Goal: Task Accomplishment & Management: Complete application form

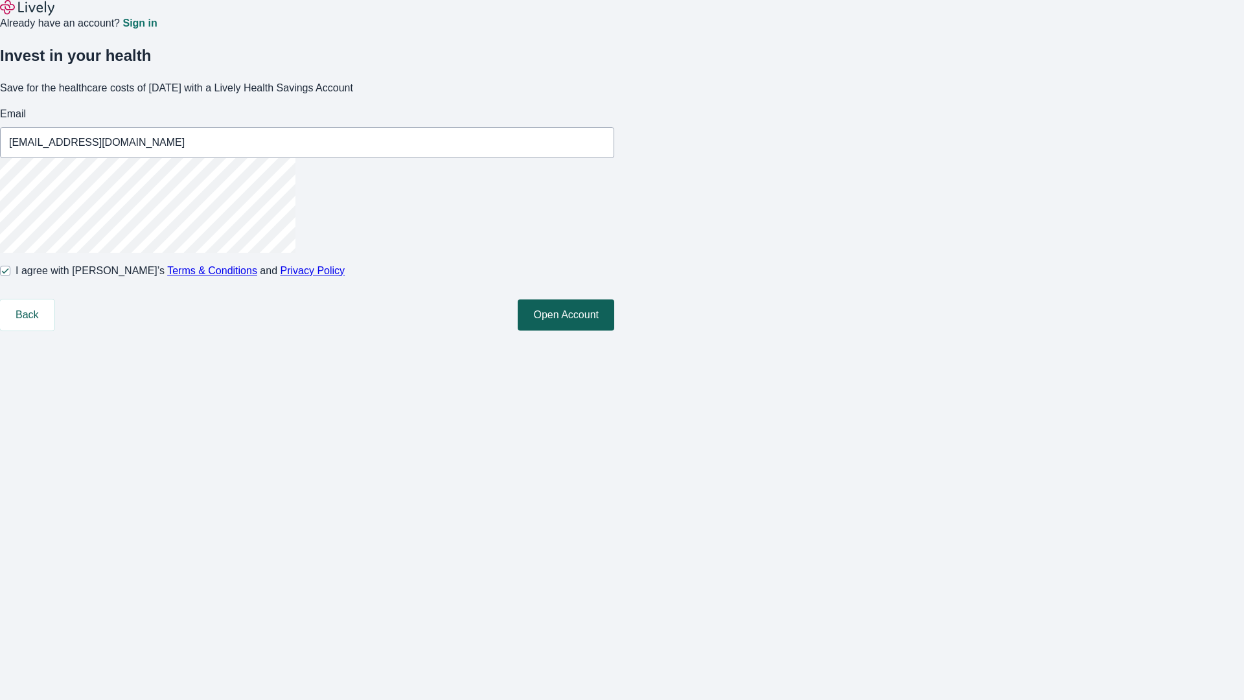
click at [614, 330] on button "Open Account" at bounding box center [566, 314] width 97 height 31
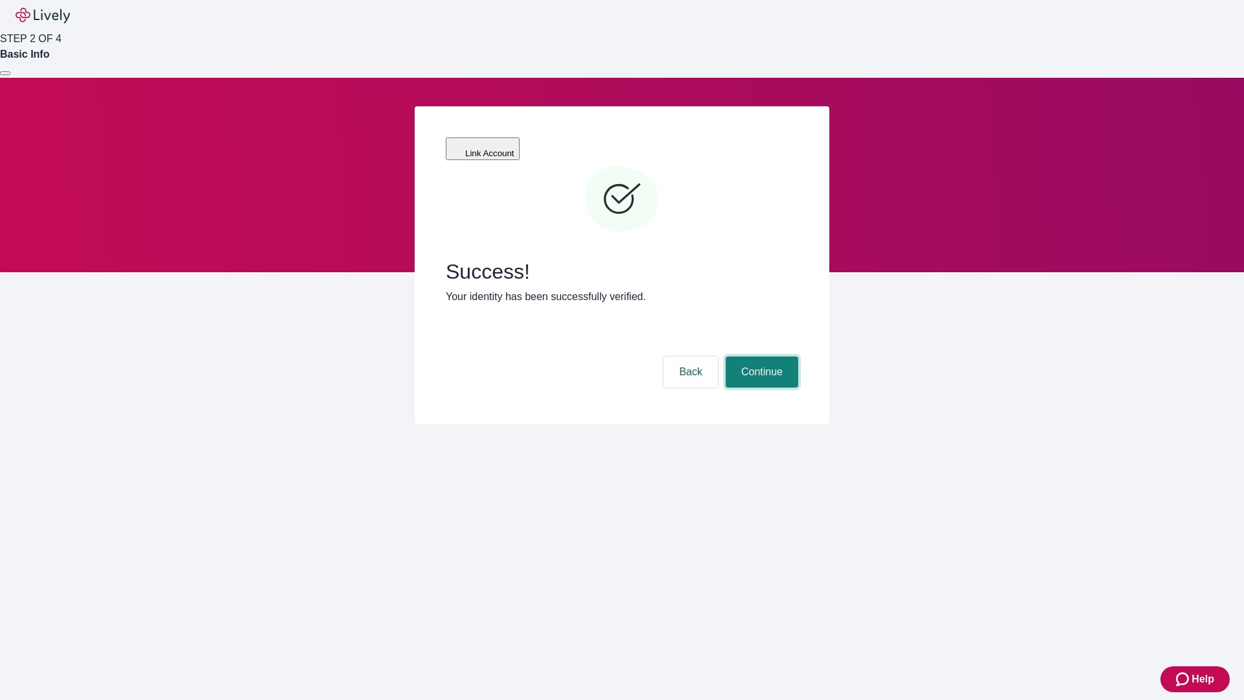
click at [760, 356] on button "Continue" at bounding box center [762, 371] width 73 height 31
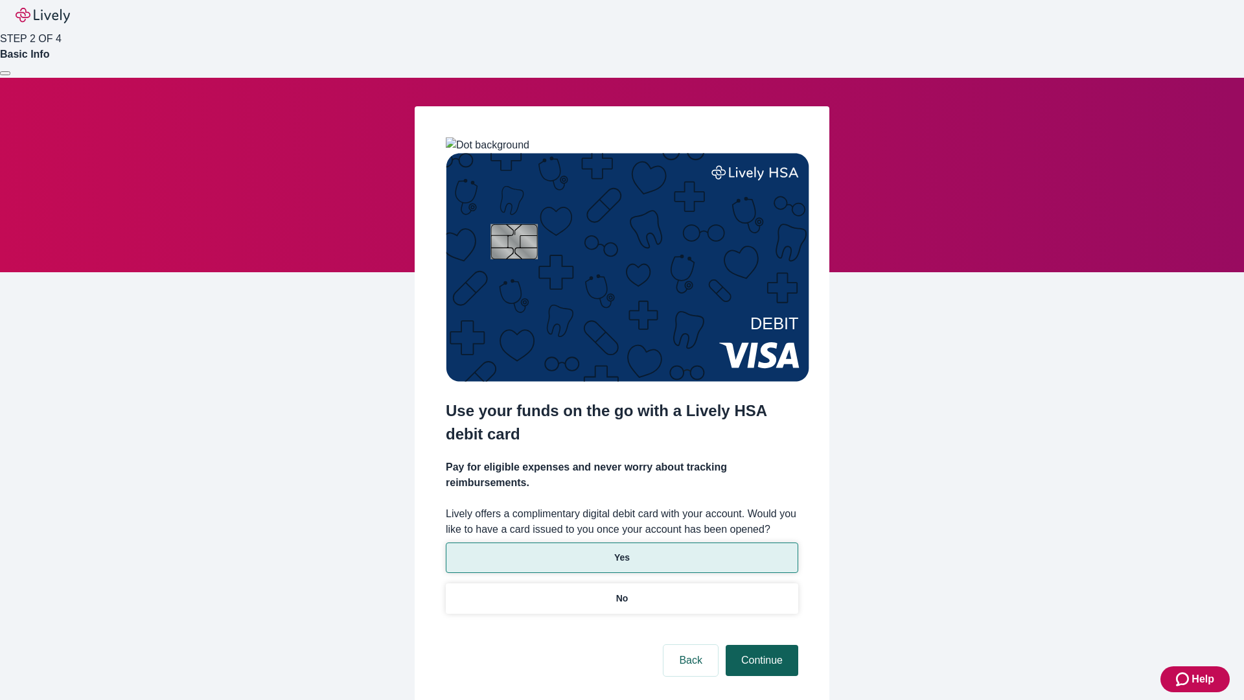
click at [621, 592] on p "No" at bounding box center [622, 599] width 12 height 14
click at [760, 645] on button "Continue" at bounding box center [762, 660] width 73 height 31
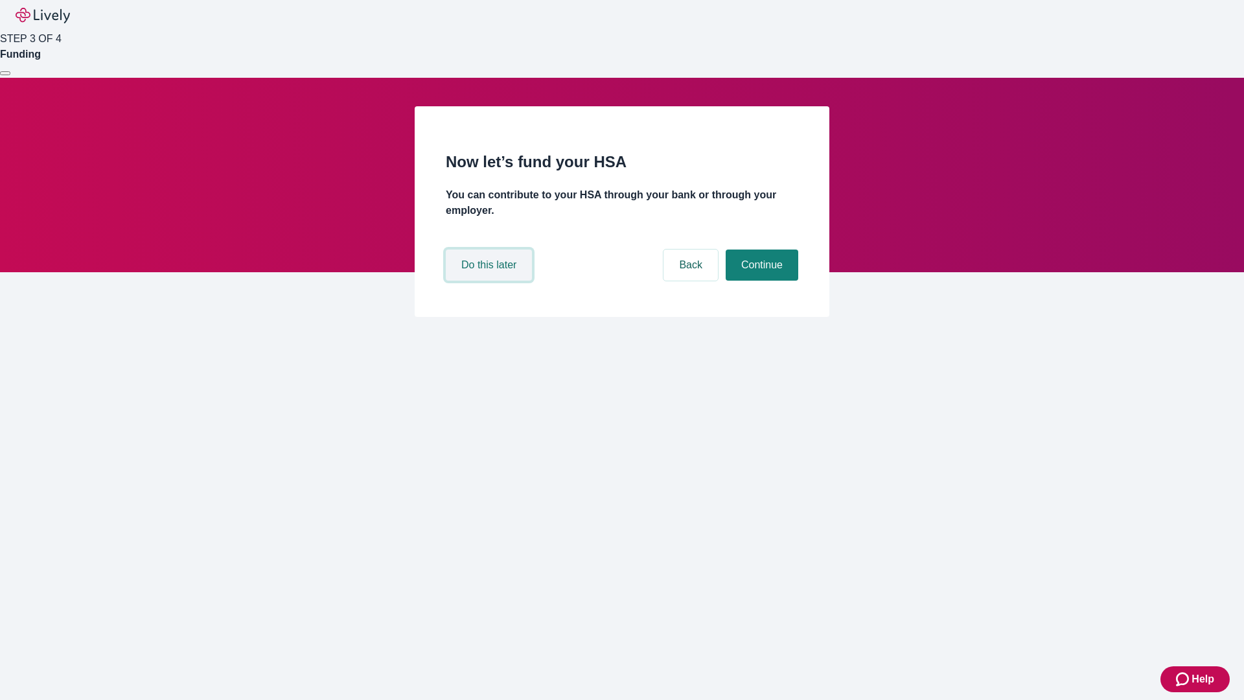
click at [491, 281] on button "Do this later" at bounding box center [489, 264] width 86 height 31
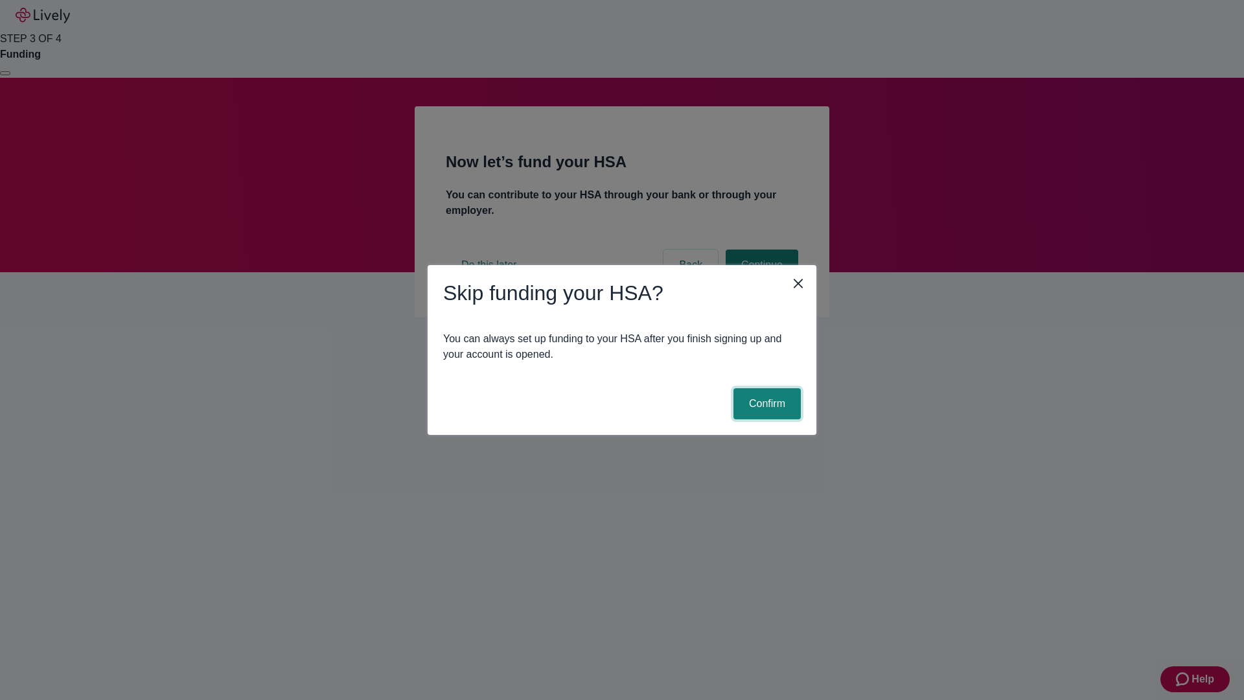
click at [765, 404] on button "Confirm" at bounding box center [767, 403] width 67 height 31
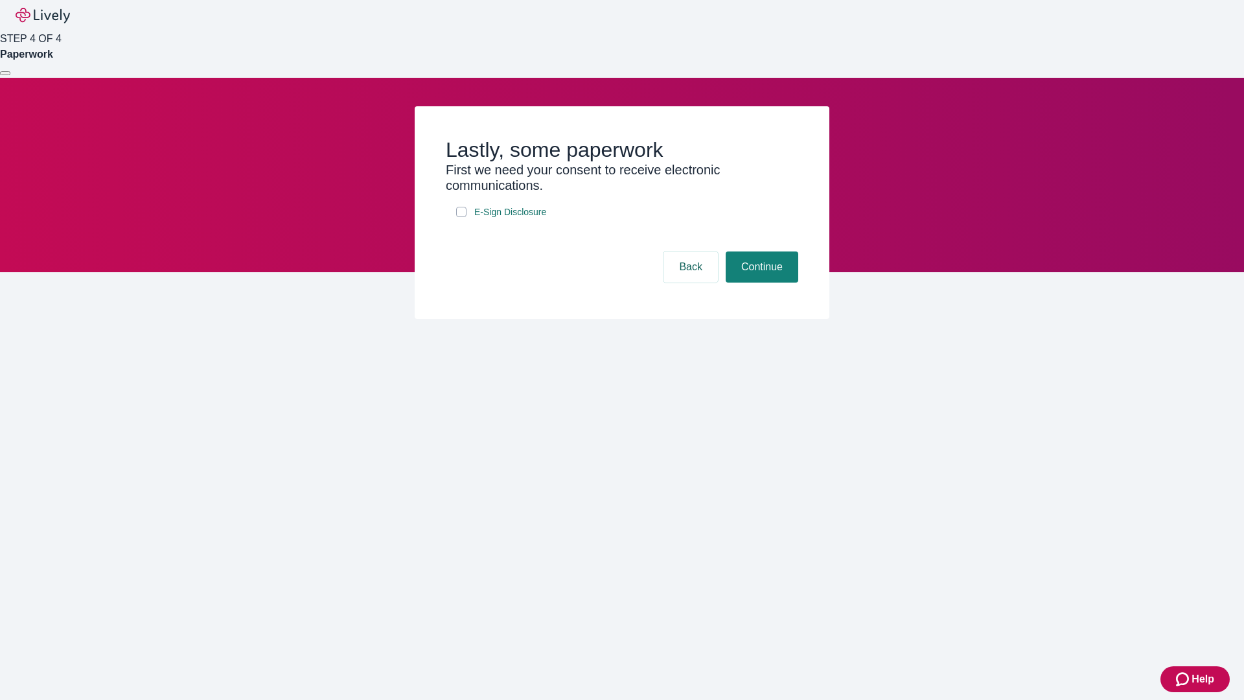
click at [461, 217] on input "E-Sign Disclosure" at bounding box center [461, 212] width 10 height 10
checkbox input "true"
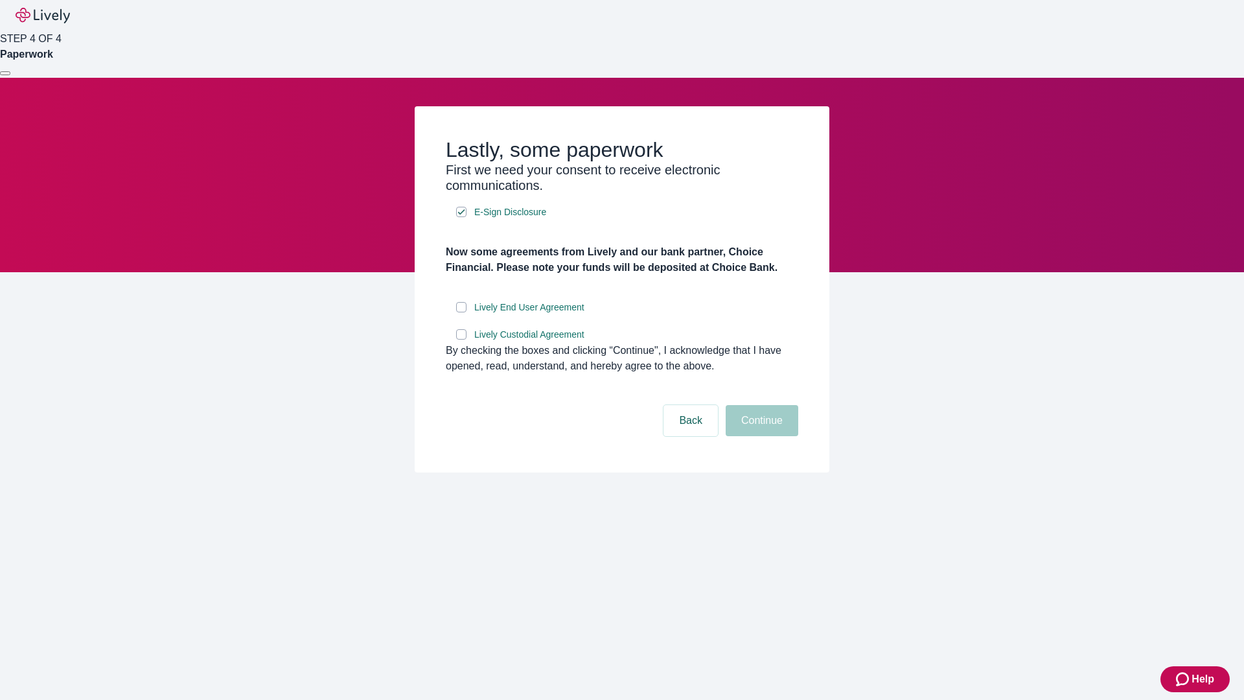
click at [461, 312] on input "Lively End User Agreement" at bounding box center [461, 307] width 10 height 10
checkbox input "true"
click at [461, 340] on input "Lively Custodial Agreement" at bounding box center [461, 334] width 10 height 10
checkbox input "true"
click at [760, 436] on button "Continue" at bounding box center [762, 420] width 73 height 31
